Goal: Task Accomplishment & Management: Manage account settings

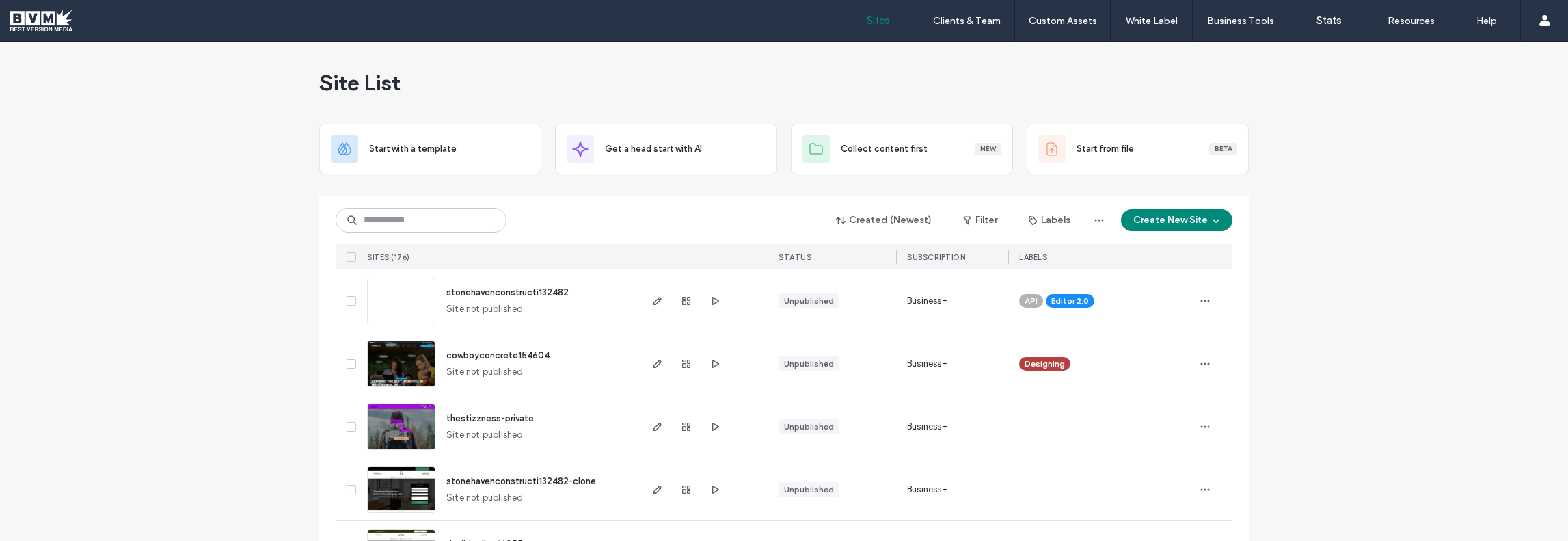
click at [1089, 303] on div "API Editor 2.0" at bounding box center [1101, 300] width 164 height 30
click at [1103, 294] on div "Editor 2.0" at bounding box center [1083, 290] width 57 height 14
click at [1101, 292] on icon at bounding box center [1103, 290] width 6 height 6
click at [1040, 292] on icon at bounding box center [1043, 290] width 6 height 6
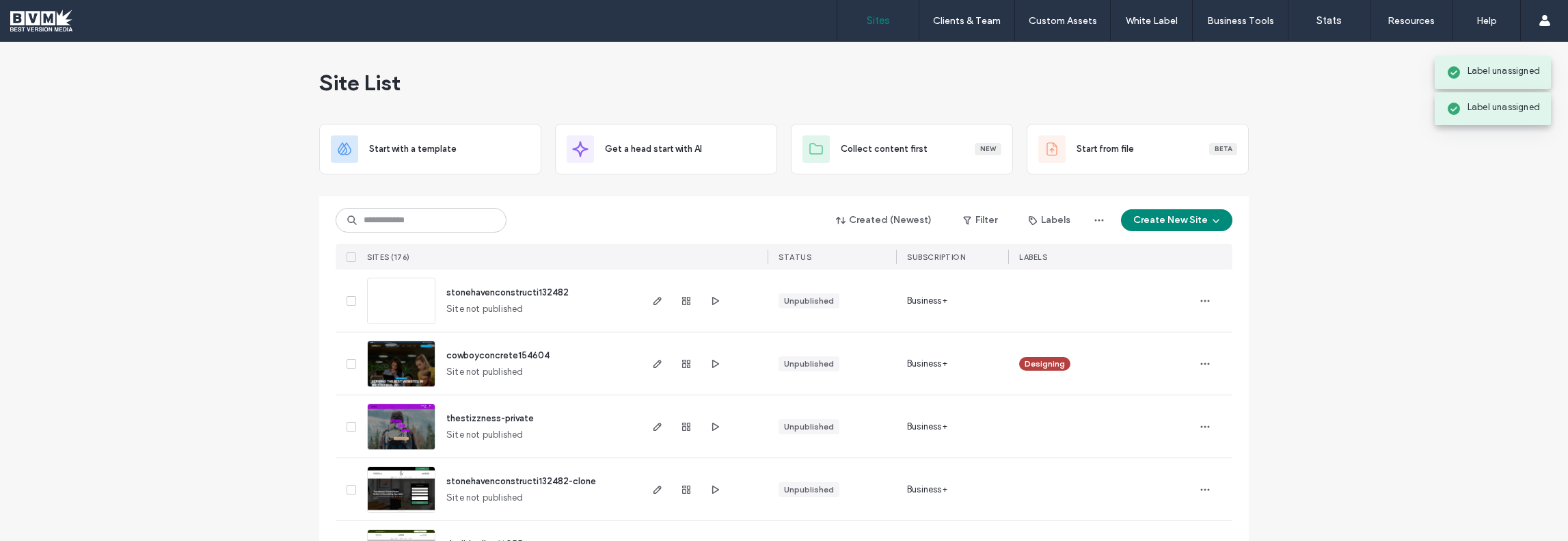
click at [1027, 288] on div at bounding box center [1101, 300] width 164 height 30
click at [1041, 295] on div at bounding box center [1101, 300] width 164 height 30
click at [1019, 294] on div at bounding box center [1101, 300] width 164 height 30
drag, startPoint x: 1025, startPoint y: 290, endPoint x: 1290, endPoint y: 304, distance: 265.4
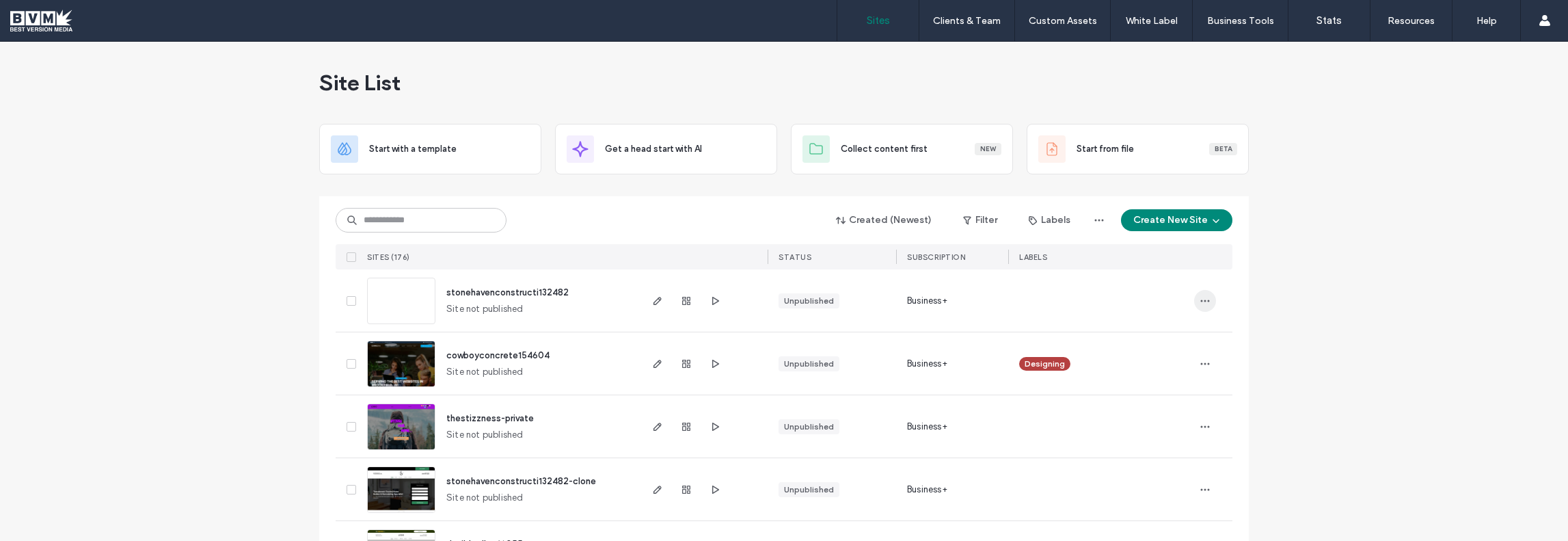
click at [1194, 301] on span "button" at bounding box center [1205, 301] width 21 height 21
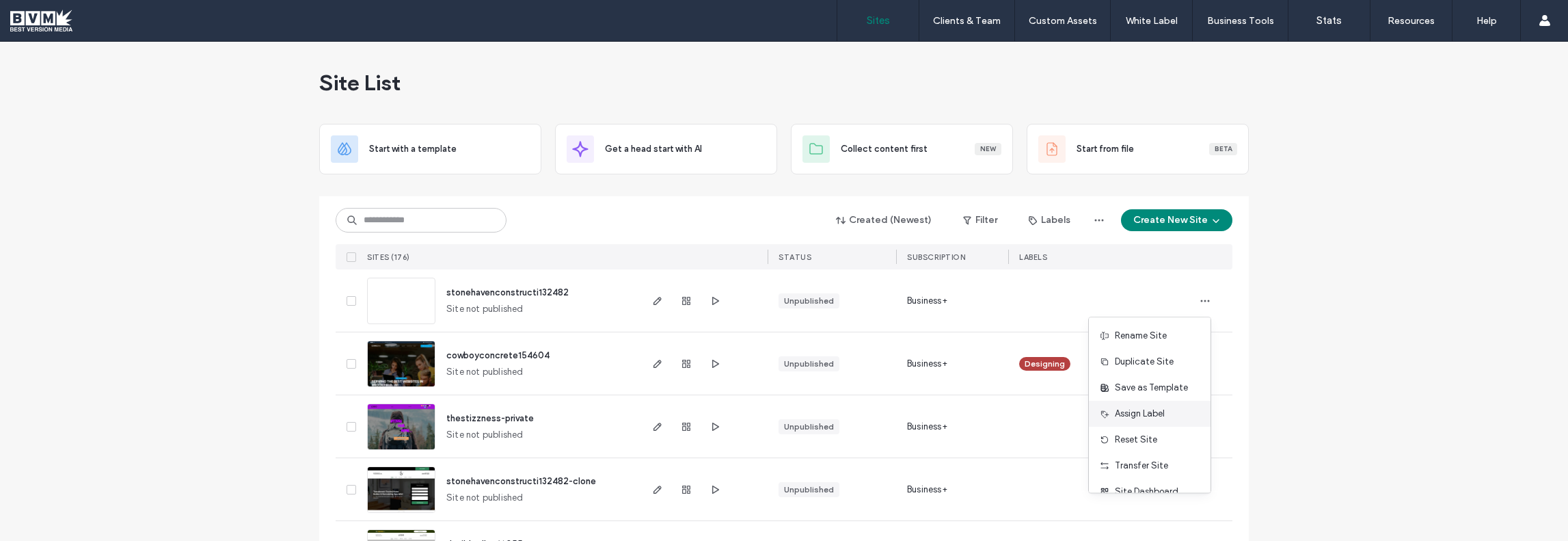
click at [1139, 414] on span "Assign Label" at bounding box center [1139, 413] width 50 height 14
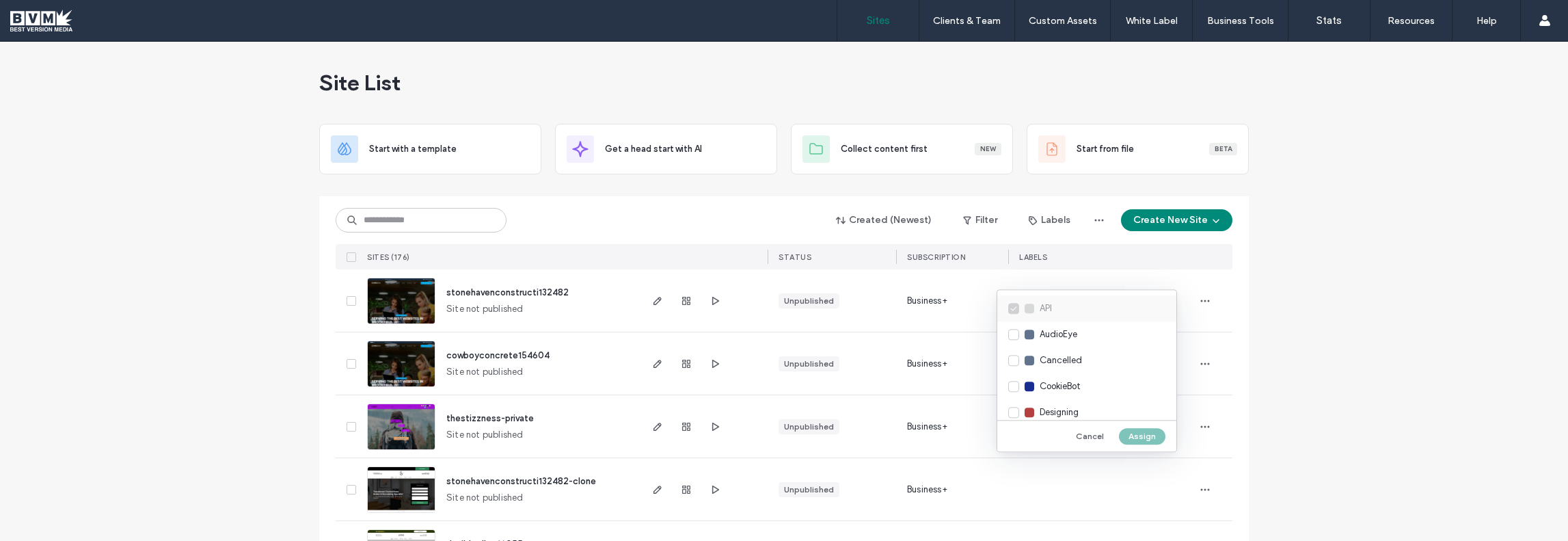
scroll to position [68, 0]
click at [1061, 349] on span "Designing" at bounding box center [1059, 344] width 39 height 14
click at [1151, 437] on button "Assign" at bounding box center [1142, 436] width 47 height 17
